Goal: Navigation & Orientation: Find specific page/section

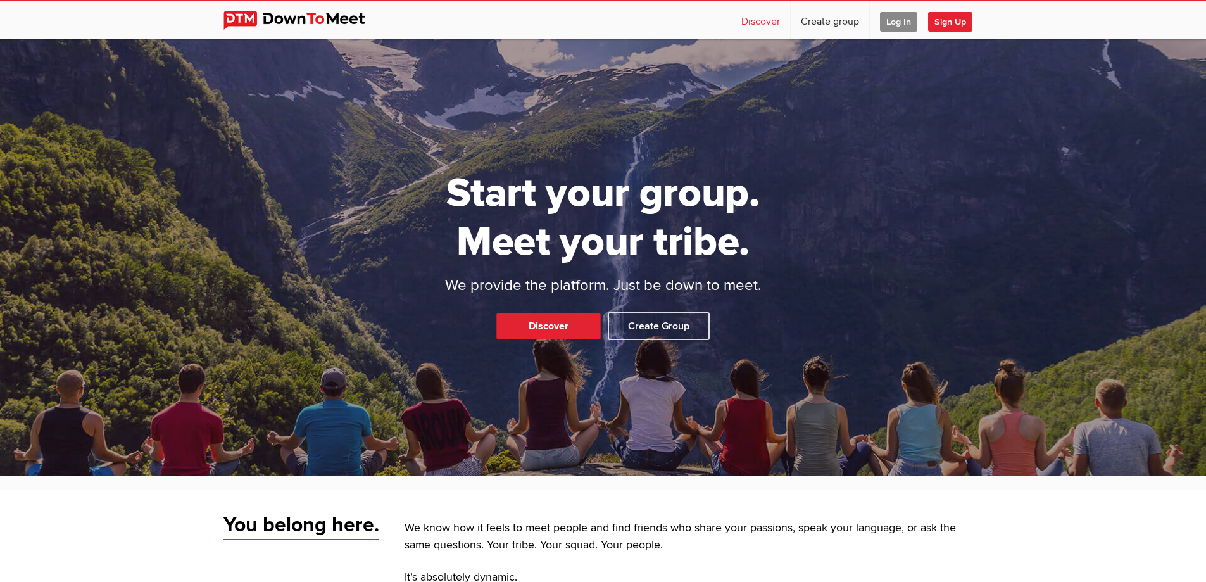
click at [767, 28] on link "Discover" at bounding box center [760, 20] width 59 height 38
select select "null"
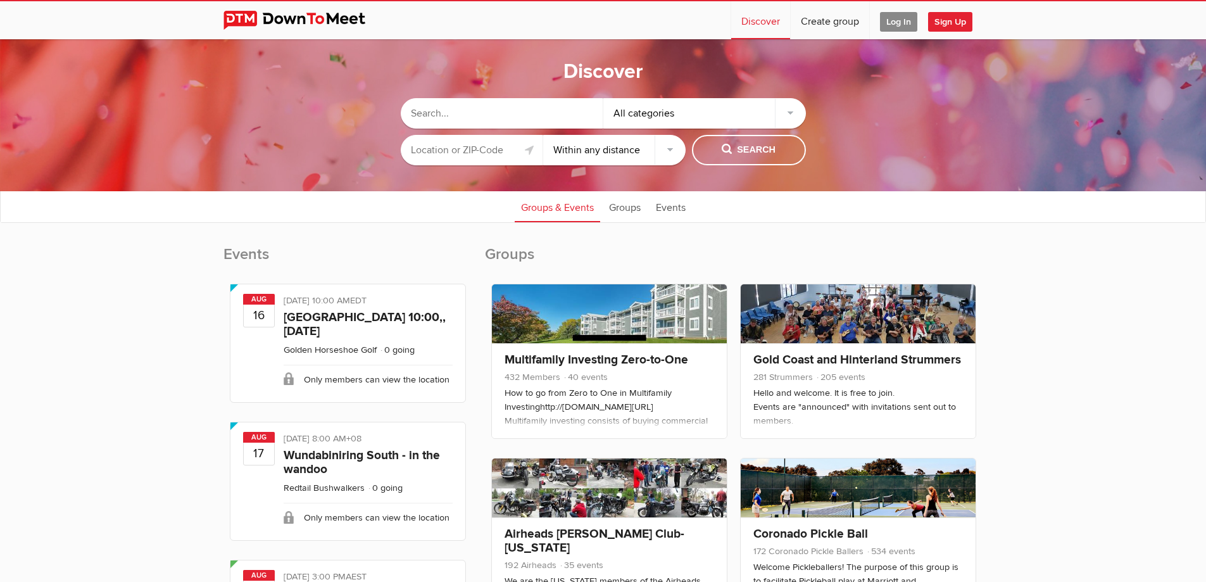
click at [458, 149] on input "text" at bounding box center [472, 150] width 142 height 30
click at [448, 153] on input "text" at bounding box center [472, 150] width 142 height 30
type input "[PERSON_NAME], ON L9E 0N7, [GEOGRAPHIC_DATA]"
click at [733, 148] on span "Search" at bounding box center [749, 150] width 54 height 14
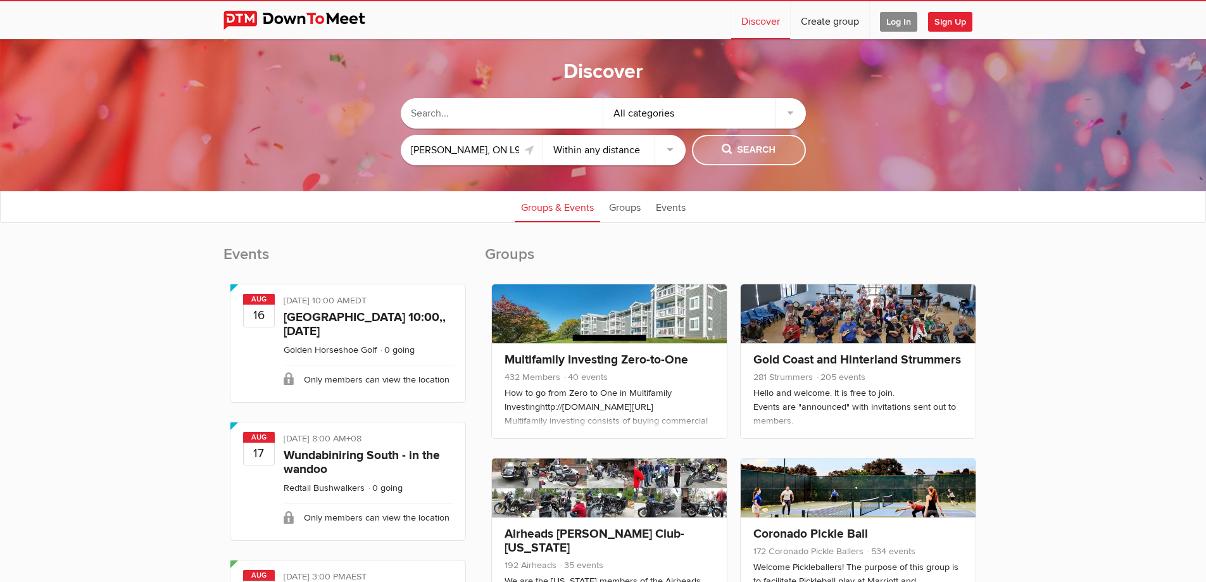
click at [724, 145] on span "Search" at bounding box center [749, 150] width 54 height 14
click at [661, 148] on select "Within 10 miles Within 25 miles Within 50 miles Within 100 miles Within any dis…" at bounding box center [614, 150] width 142 height 30
select select "50"
click at [543, 135] on select "Within 10 miles Within 25 miles Within 50 miles Within 100 miles Within any dis…" at bounding box center [614, 150] width 142 height 30
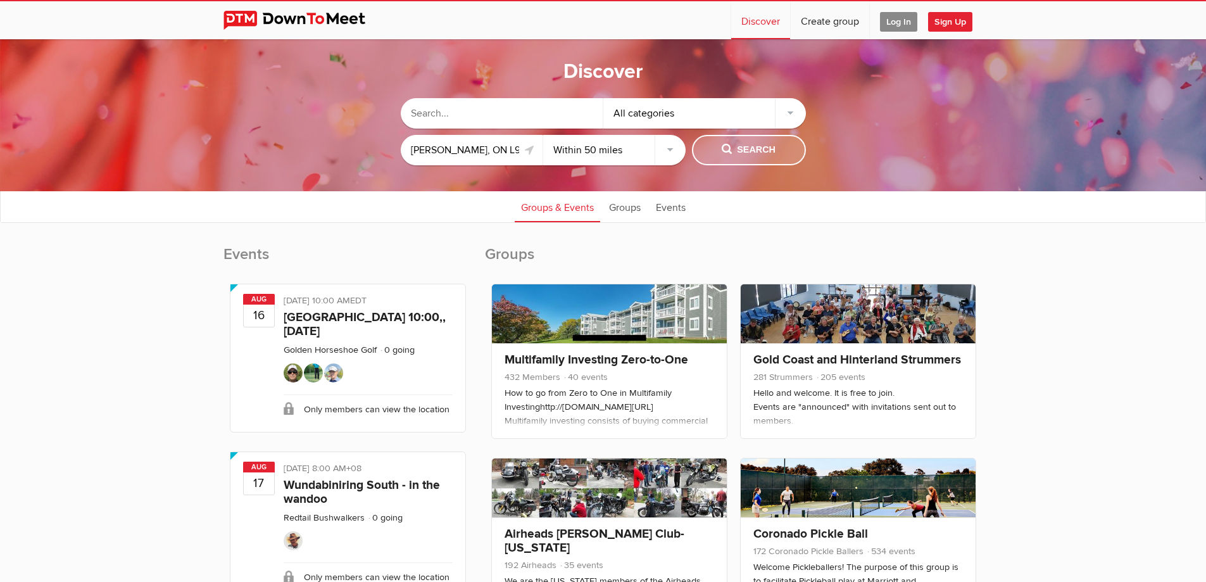
click at [735, 148] on span "Search" at bounding box center [749, 150] width 54 height 14
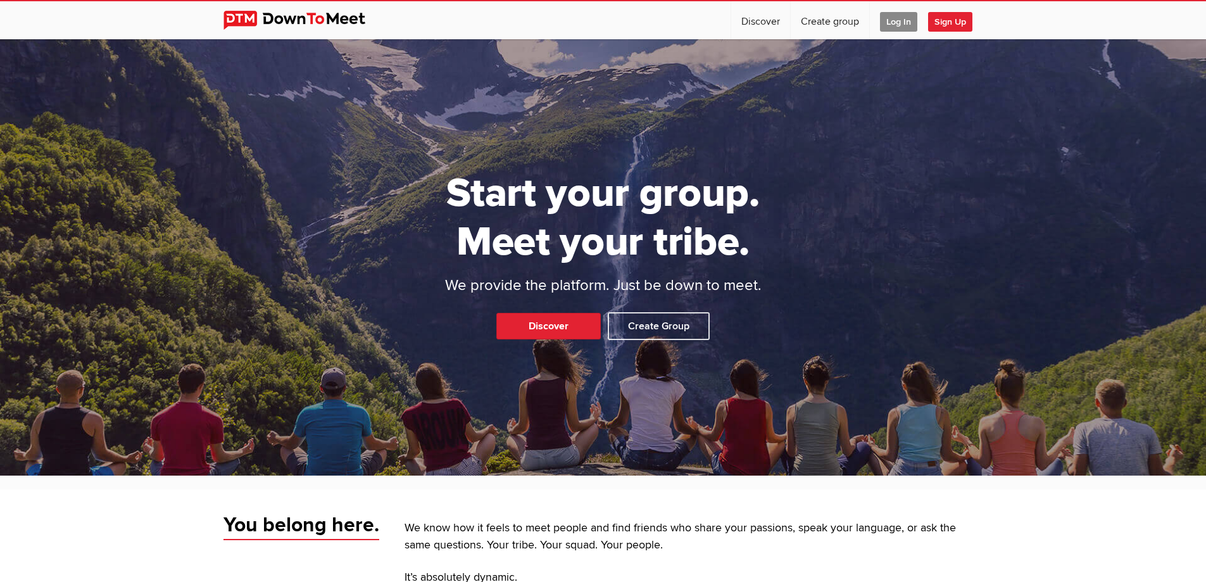
click at [254, 19] on img at bounding box center [303, 20] width 161 height 19
click at [278, 19] on img at bounding box center [303, 20] width 161 height 19
